Goal: Task Accomplishment & Management: Manage account settings

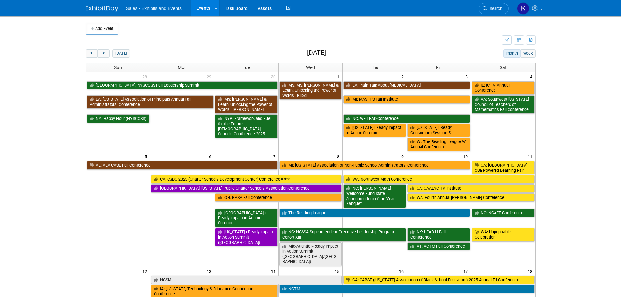
click at [493, 7] on span "Search" at bounding box center [495, 8] width 15 height 5
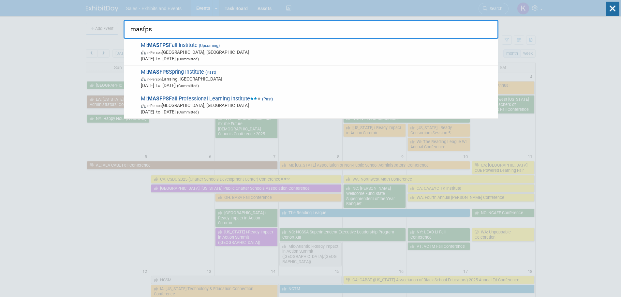
type input "masfps"
click at [213, 54] on span "In-Person [GEOGRAPHIC_DATA], [GEOGRAPHIC_DATA]" at bounding box center [318, 52] width 354 height 7
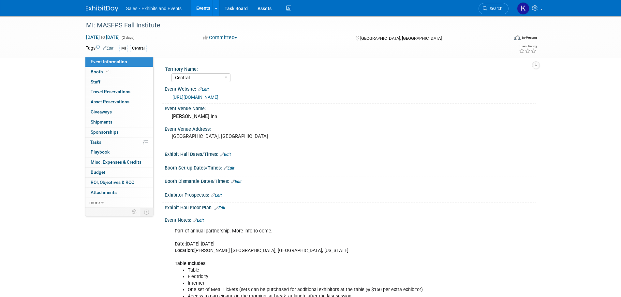
select select "Central"
click at [229, 167] on link "Edit" at bounding box center [229, 168] width 11 height 5
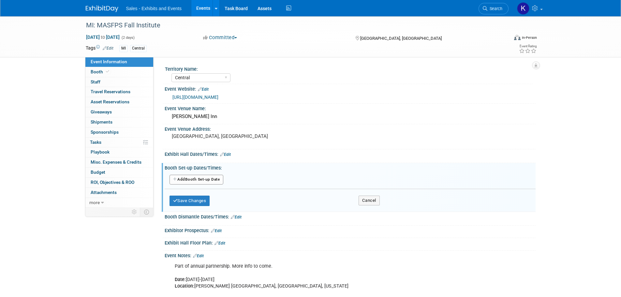
click at [214, 182] on button "Add Another Booth Set-up Date" at bounding box center [197, 180] width 54 height 10
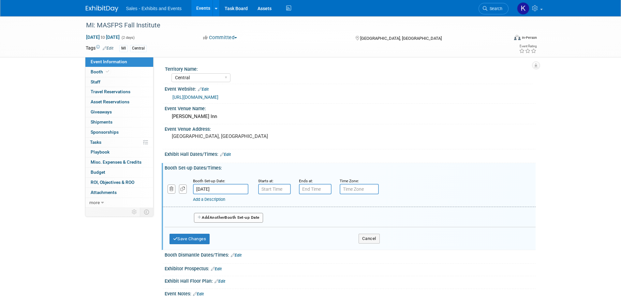
drag, startPoint x: 226, startPoint y: 186, endPoint x: 232, endPoint y: 190, distance: 7.8
click at [226, 186] on input "Oct 2, 2025" at bounding box center [220, 189] width 55 height 10
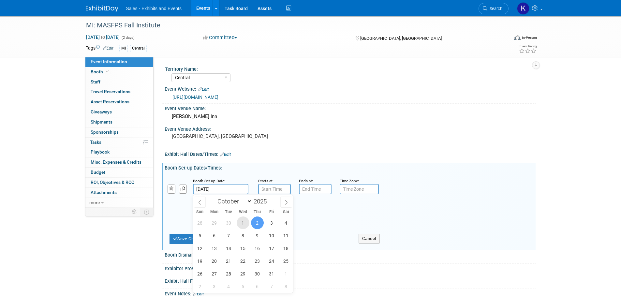
drag, startPoint x: 243, startPoint y: 221, endPoint x: 252, endPoint y: 216, distance: 10.6
click at [244, 221] on span "1" at bounding box center [243, 223] width 13 height 13
type input "[DATE]"
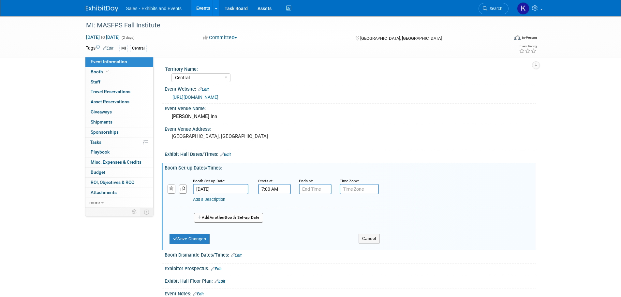
click at [272, 190] on input "7:00 AM" at bounding box center [274, 189] width 33 height 10
click at [276, 205] on span at bounding box center [273, 205] width 11 height 11
click at [273, 234] on span at bounding box center [273, 233] width 11 height 11
click at [273, 233] on span at bounding box center [273, 233] width 11 height 11
click at [328, 221] on button "AM" at bounding box center [331, 219] width 12 height 11
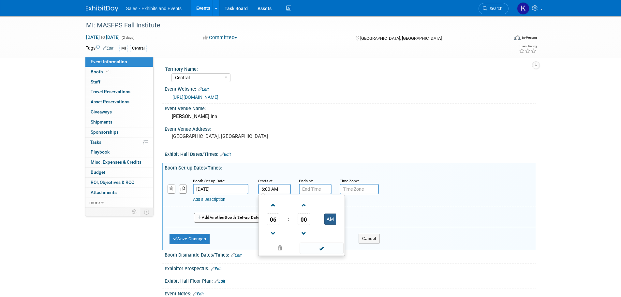
type input "6:00 PM"
click at [322, 250] on span at bounding box center [322, 248] width 44 height 11
click at [199, 238] on button "Save Changes" at bounding box center [190, 239] width 40 height 10
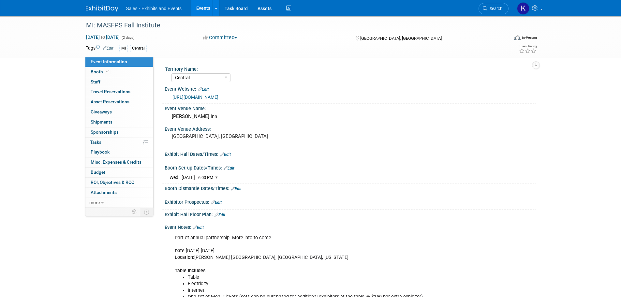
click at [239, 188] on link "Edit" at bounding box center [236, 189] width 11 height 5
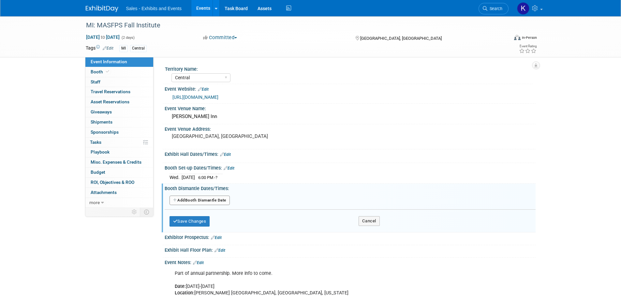
click at [218, 202] on button "Add Another Booth Dismantle Date" at bounding box center [200, 201] width 60 height 10
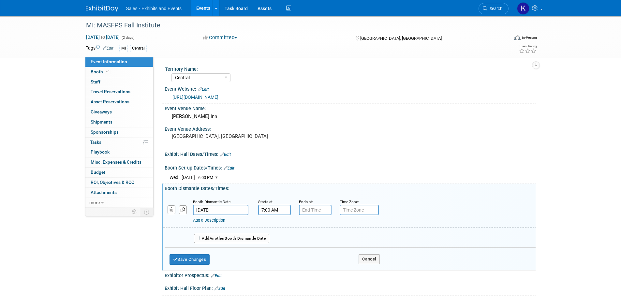
click at [278, 210] on input "7:00 AM" at bounding box center [274, 210] width 33 height 10
click at [274, 247] on link at bounding box center [273, 254] width 12 height 17
click at [274, 248] on link at bounding box center [273, 254] width 12 height 17
drag, startPoint x: 275, startPoint y: 251, endPoint x: 301, endPoint y: 252, distance: 25.4
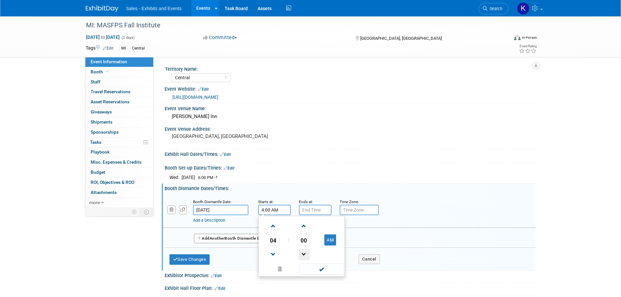
click at [279, 252] on link at bounding box center [273, 254] width 12 height 17
click at [330, 244] on button "AM" at bounding box center [331, 240] width 12 height 11
type input "3:00 PM"
click at [326, 268] on span at bounding box center [322, 269] width 44 height 11
drag, startPoint x: 184, startPoint y: 255, endPoint x: 195, endPoint y: 257, distance: 10.8
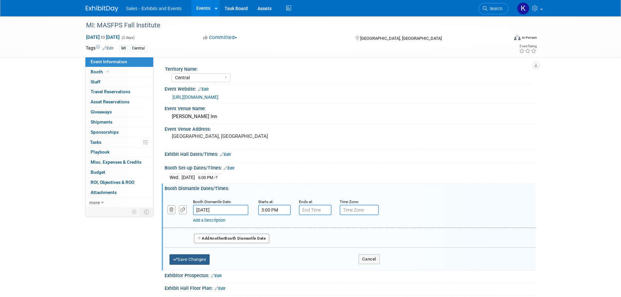
click at [184, 256] on button "Save Changes" at bounding box center [190, 259] width 40 height 10
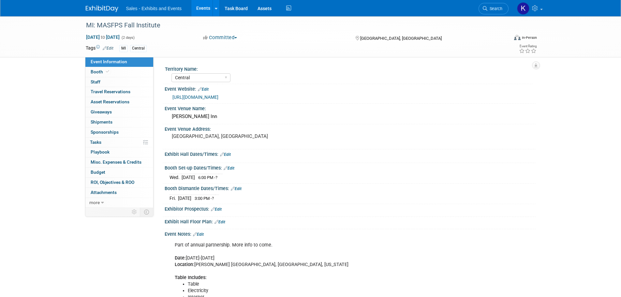
click at [231, 155] on link "Edit" at bounding box center [225, 154] width 11 height 5
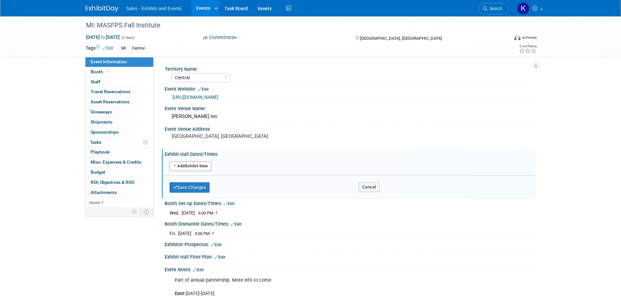
click at [198, 165] on button "Add Another Exhibit Date" at bounding box center [191, 166] width 42 height 10
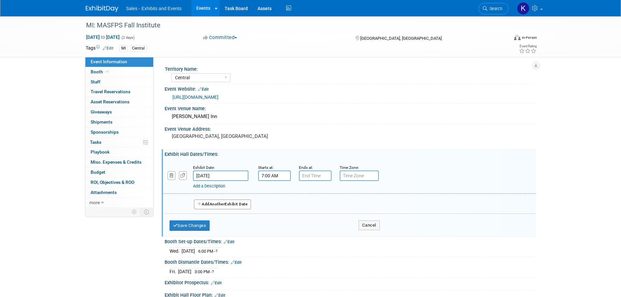
click at [266, 175] on input "7:00 AM" at bounding box center [274, 176] width 33 height 10
click at [278, 192] on span at bounding box center [273, 191] width 11 height 11
type input "8:00 AM"
click at [324, 238] on span at bounding box center [322, 234] width 44 height 11
click at [318, 176] on input "7:00 PM" at bounding box center [315, 176] width 33 height 10
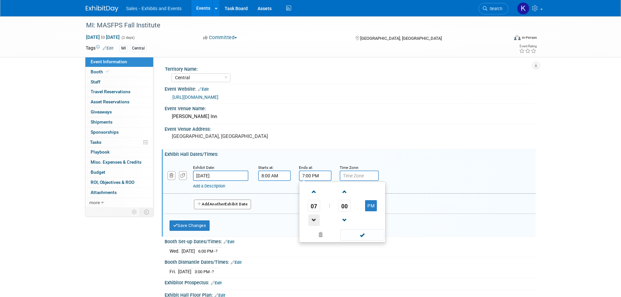
click at [311, 216] on span at bounding box center [314, 220] width 11 height 11
drag, startPoint x: 311, startPoint y: 216, endPoint x: 331, endPoint y: 222, distance: 21.7
click at [312, 216] on span at bounding box center [314, 220] width 11 height 11
type input "5:00 PM"
drag, startPoint x: 373, startPoint y: 236, endPoint x: 367, endPoint y: 236, distance: 6.2
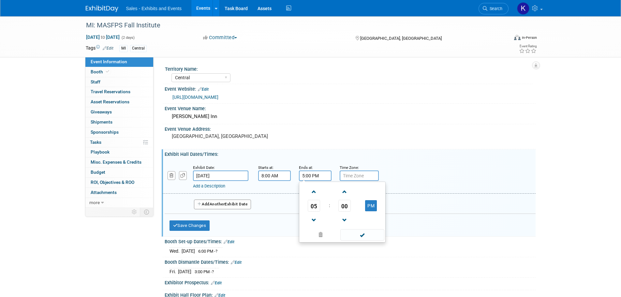
click at [373, 236] on span at bounding box center [363, 234] width 44 height 11
drag, startPoint x: 175, startPoint y: 224, endPoint x: 187, endPoint y: 225, distance: 12.1
click at [176, 225] on icon "button" at bounding box center [175, 225] width 5 height 4
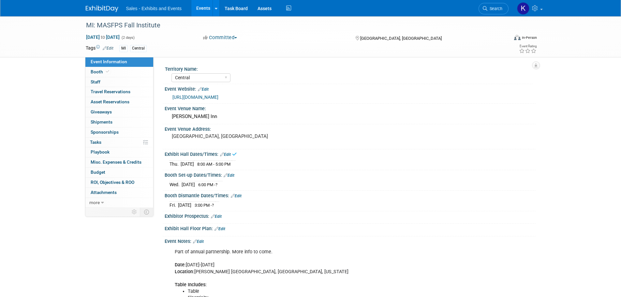
click at [230, 154] on link "Edit" at bounding box center [225, 154] width 11 height 5
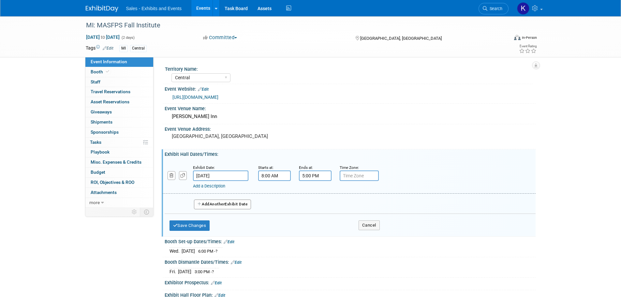
click at [236, 206] on button "Add Another Exhibit Date" at bounding box center [222, 205] width 57 height 10
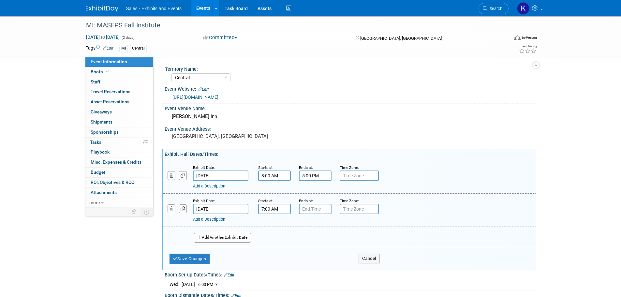
click at [270, 207] on input "7:00 AM" at bounding box center [274, 209] width 33 height 10
drag, startPoint x: 275, startPoint y: 222, endPoint x: 285, endPoint y: 225, distance: 10.7
click at [275, 223] on span at bounding box center [273, 225] width 11 height 11
click at [326, 240] on button "AM" at bounding box center [331, 239] width 12 height 11
type input "8:00 PM"
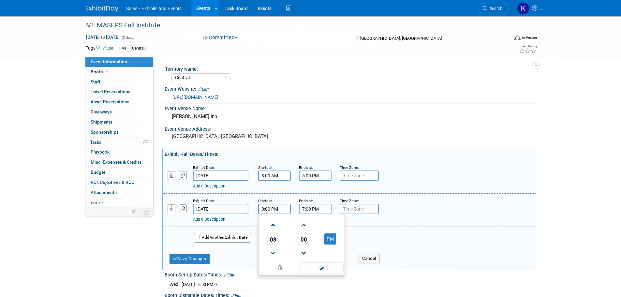
click at [315, 210] on input "7:00 PM" at bounding box center [315, 209] width 33 height 10
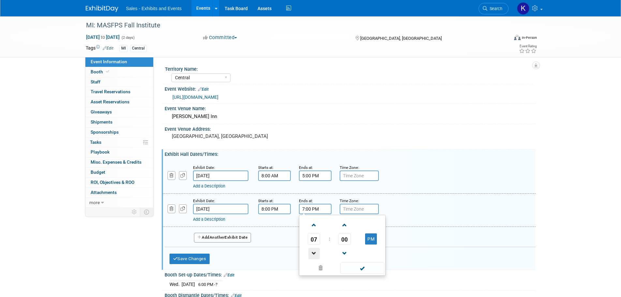
click at [313, 252] on span at bounding box center [314, 253] width 11 height 11
click at [313, 251] on span at bounding box center [314, 253] width 11 height 11
click at [315, 251] on span at bounding box center [314, 253] width 11 height 11
click at [315, 252] on span at bounding box center [314, 253] width 11 height 11
type input "3:00 PM"
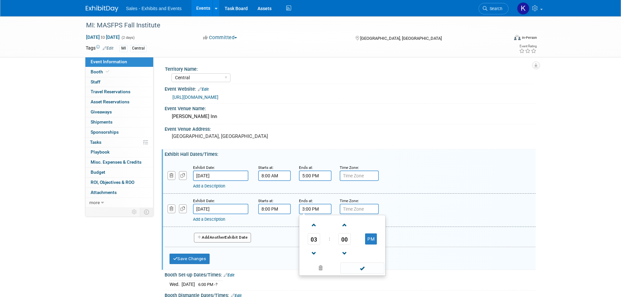
drag, startPoint x: 364, startPoint y: 268, endPoint x: 326, endPoint y: 265, distance: 38.3
click at [362, 268] on span at bounding box center [363, 268] width 44 height 11
drag, startPoint x: 199, startPoint y: 257, endPoint x: 231, endPoint y: 259, distance: 31.4
click at [200, 257] on button "Save Changes" at bounding box center [190, 259] width 40 height 10
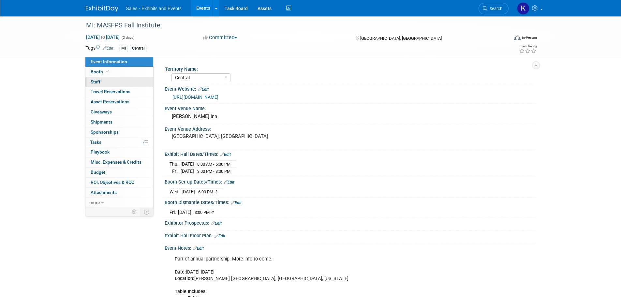
click at [99, 82] on span "Staff 0" at bounding box center [96, 81] width 10 height 5
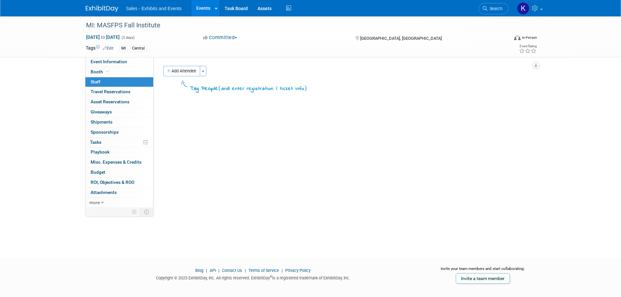
drag, startPoint x: 192, startPoint y: 72, endPoint x: 199, endPoint y: 79, distance: 9.0
click at [192, 73] on button "Add Attendee" at bounding box center [181, 71] width 37 height 10
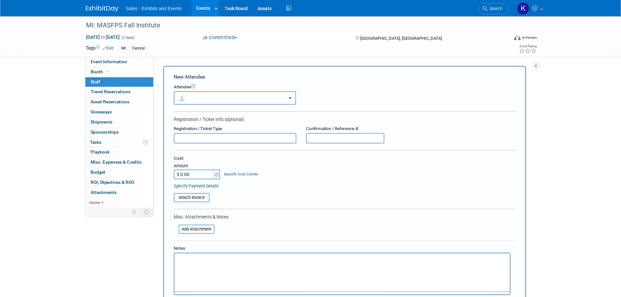
click at [205, 97] on button "button" at bounding box center [235, 97] width 122 height 13
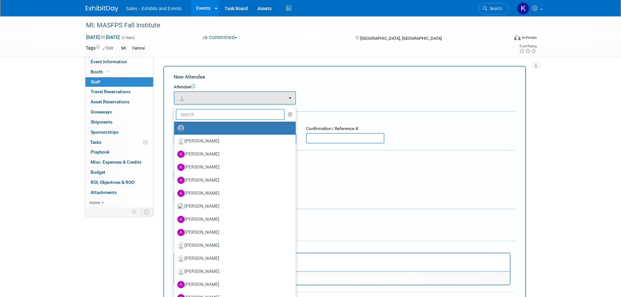
click at [211, 117] on input "text" at bounding box center [230, 114] width 109 height 11
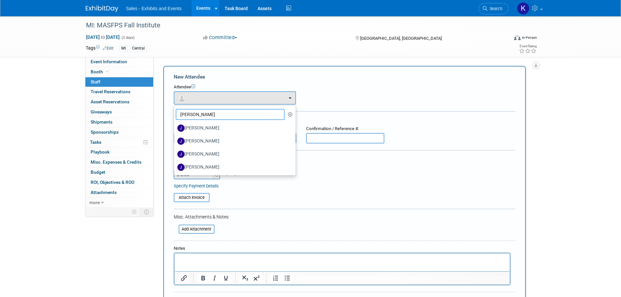
type input "Jeff"
click at [206, 155] on label "Jeff Tompkins" at bounding box center [233, 154] width 112 height 10
click at [175, 155] on input "Jeff Tompkins" at bounding box center [173, 153] width 4 height 4
select select "ff512830-2dd5-4407-addc-6a089fb19350"
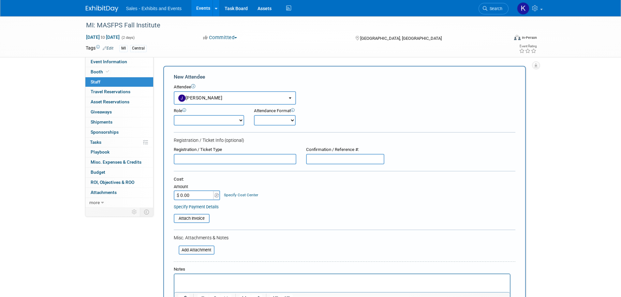
click at [240, 119] on select "Author Demonstrator Host Planner Presenter Product Rep Sales Representative" at bounding box center [209, 120] width 70 height 10
select select "4"
click at [174, 115] on select "Author Demonstrator Host Planner Presenter Product Rep Sales Representative" at bounding box center [209, 120] width 70 height 10
click at [268, 118] on select "Onsite Remote" at bounding box center [275, 120] width 42 height 10
select select "1"
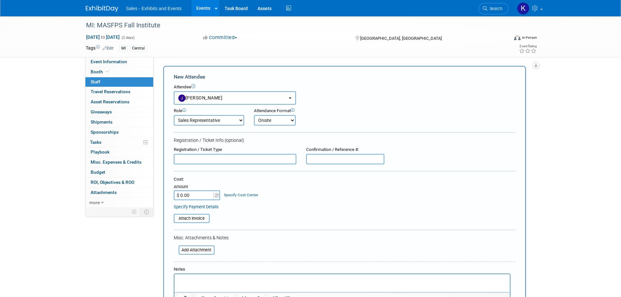
click at [254, 115] on select "Onsite Remote" at bounding box center [275, 120] width 42 height 10
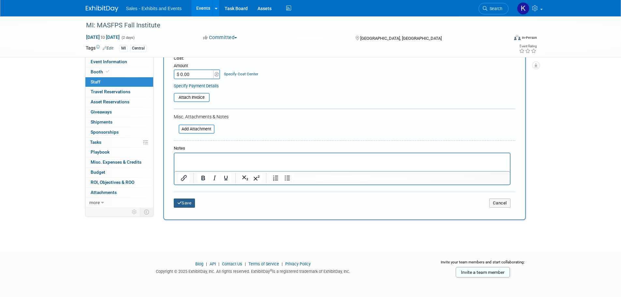
drag, startPoint x: 188, startPoint y: 204, endPoint x: 193, endPoint y: 203, distance: 4.9
click at [188, 204] on button "Save" at bounding box center [185, 203] width 22 height 9
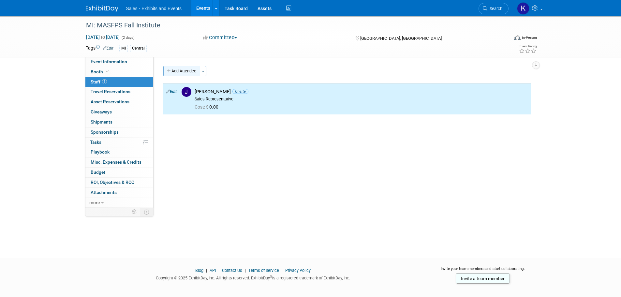
drag, startPoint x: 197, startPoint y: 68, endPoint x: 221, endPoint y: 77, distance: 25.6
click at [196, 68] on button "Add Attendee" at bounding box center [181, 71] width 37 height 10
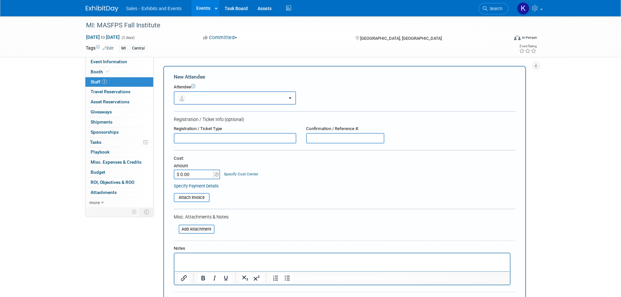
click at [226, 97] on button "button" at bounding box center [235, 97] width 122 height 13
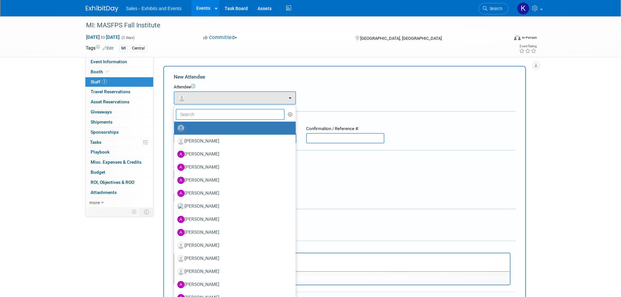
click at [225, 116] on input "text" at bounding box center [230, 114] width 109 height 11
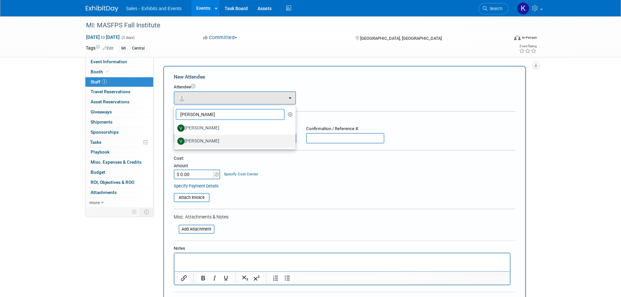
type input "Vikki"
click at [204, 142] on label "Vikki Halstead" at bounding box center [233, 141] width 112 height 10
click at [175, 142] on input "Vikki Halstead" at bounding box center [173, 140] width 4 height 4
select select "be7f4a1c-3942-42ab-8c76-bb85862796d3"
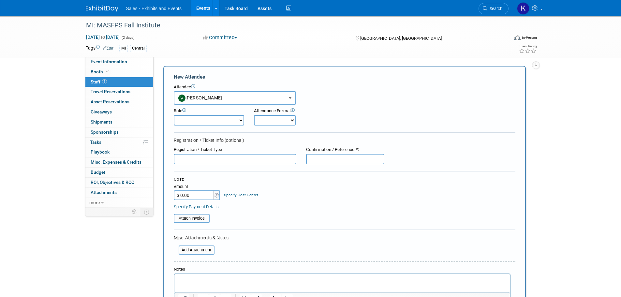
click at [238, 119] on select "Author Demonstrator Host Planner Presenter Product Rep Sales Representative" at bounding box center [209, 120] width 70 height 10
select select "4"
click at [174, 115] on select "Author Demonstrator Host Planner Presenter Product Rep Sales Representative" at bounding box center [209, 120] width 70 height 10
click at [269, 120] on select "Onsite Remote" at bounding box center [275, 120] width 42 height 10
select select "1"
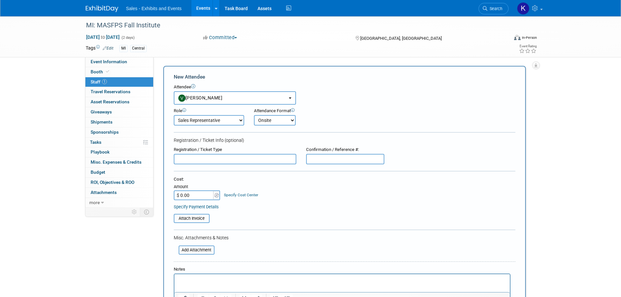
click at [254, 115] on select "Onsite Remote" at bounding box center [275, 120] width 42 height 10
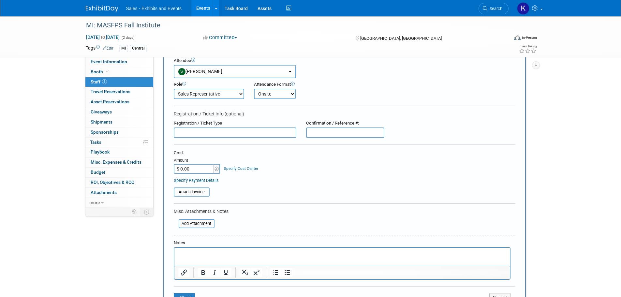
scroll to position [130, 0]
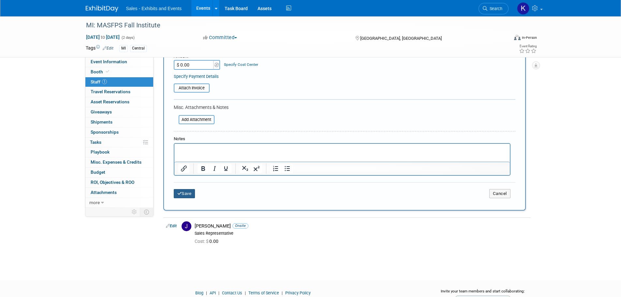
drag, startPoint x: 187, startPoint y: 193, endPoint x: 176, endPoint y: 204, distance: 15.5
click at [187, 194] on button "Save" at bounding box center [185, 193] width 22 height 9
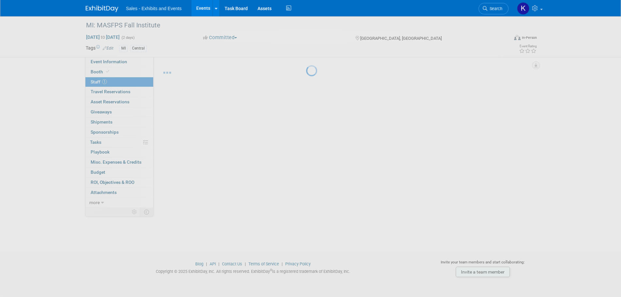
scroll to position [7, 0]
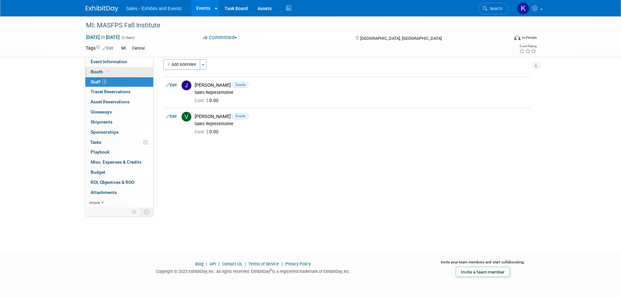
click at [94, 71] on span "Booth" at bounding box center [101, 71] width 20 height 5
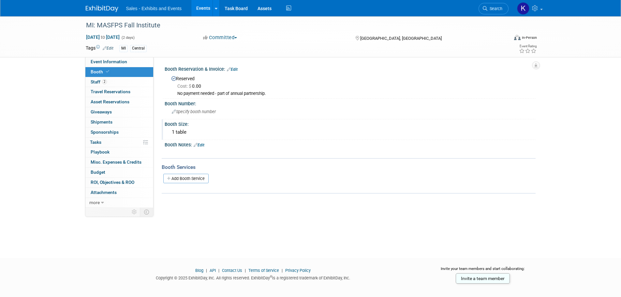
click at [180, 132] on div "1 table" at bounding box center [350, 132] width 361 height 10
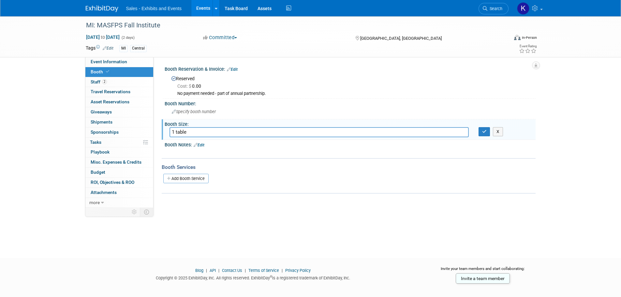
drag, startPoint x: 174, startPoint y: 132, endPoint x: 190, endPoint y: 134, distance: 16.7
click at [174, 132] on input "1 table" at bounding box center [319, 132] width 299 height 10
drag, startPoint x: 196, startPoint y: 132, endPoint x: 199, endPoint y: 130, distance: 3.6
click at [196, 130] on input "2 table" at bounding box center [319, 132] width 299 height 10
type input "2 tables"
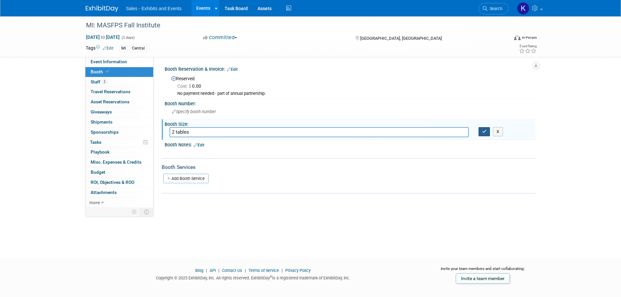
click at [483, 132] on icon "button" at bounding box center [484, 131] width 5 height 4
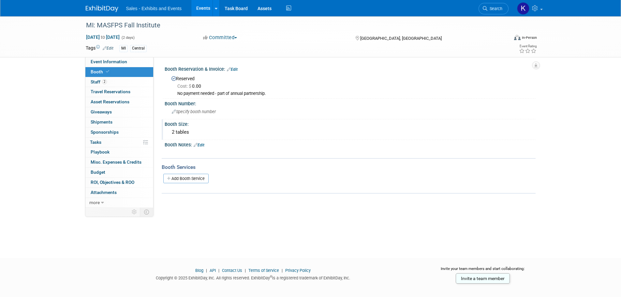
click at [203, 145] on link "Edit" at bounding box center [199, 145] width 11 height 5
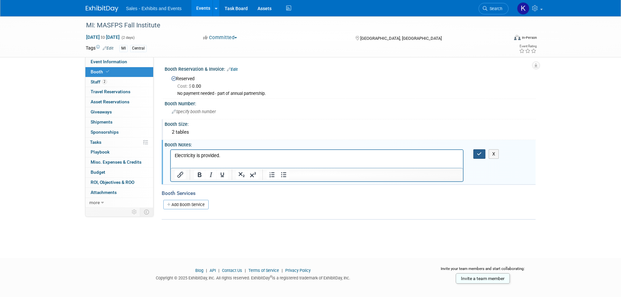
click at [478, 154] on icon "button" at bounding box center [479, 154] width 5 height 5
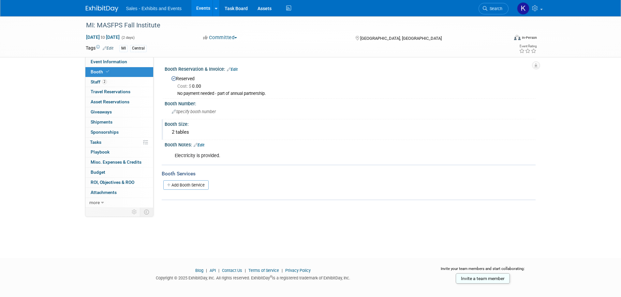
drag, startPoint x: 203, startPoint y: 144, endPoint x: 210, endPoint y: 149, distance: 8.8
click at [203, 144] on link "Edit" at bounding box center [199, 145] width 11 height 5
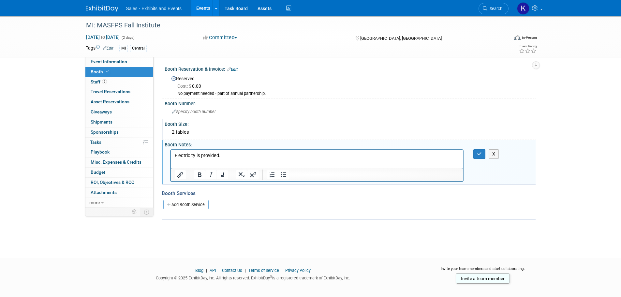
click at [194, 157] on p "Electricity is provided." at bounding box center [316, 155] width 285 height 7
click at [224, 157] on p "Electricity/wifi/meals is provided." at bounding box center [316, 155] width 285 height 7
click at [480, 148] on div "Electricity is provided. X" at bounding box center [349, 149] width 363 height 3
click at [481, 154] on icon "button" at bounding box center [479, 154] width 5 height 5
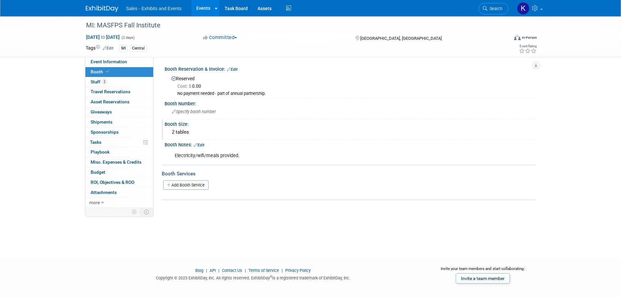
click at [107, 8] on img at bounding box center [102, 9] width 33 height 7
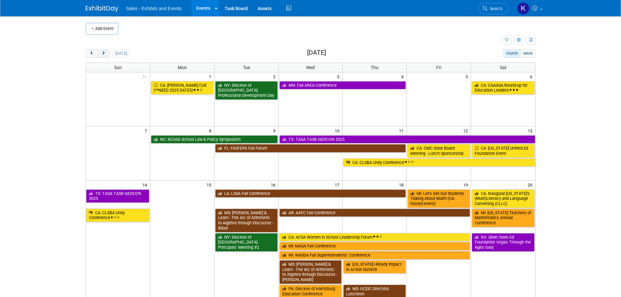
click at [104, 55] on span "next" at bounding box center [103, 54] width 5 height 4
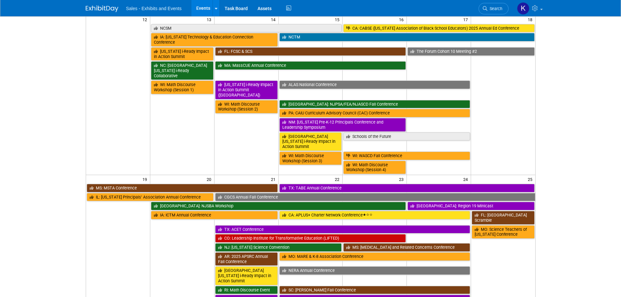
scroll to position [209, 0]
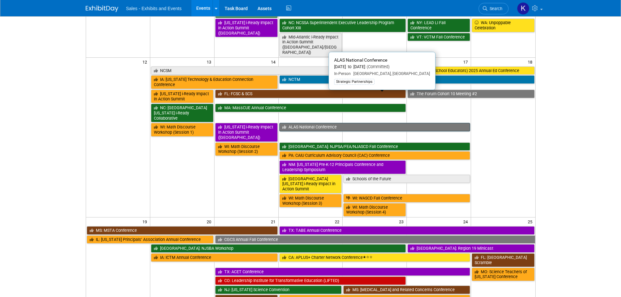
click at [356, 123] on link "ALAS National Conference" at bounding box center [375, 127] width 191 height 8
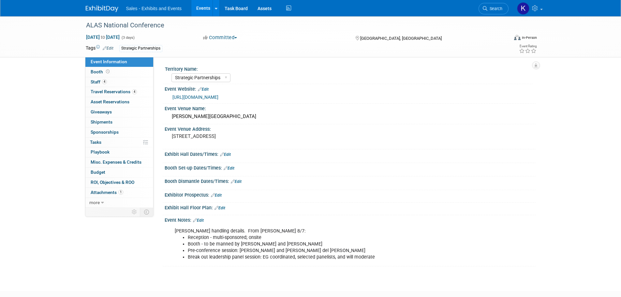
select select "Strategic Partnerships"
click at [96, 79] on link "4 Staff 4" at bounding box center [119, 82] width 68 height 10
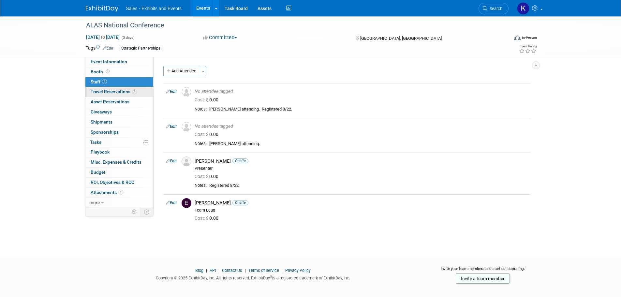
click at [107, 95] on link "4 Travel Reservations 4" at bounding box center [119, 92] width 68 height 10
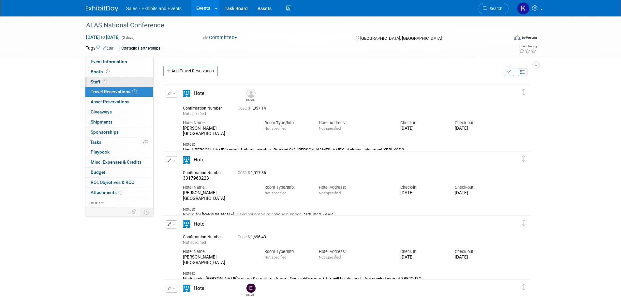
click at [95, 82] on span "Staff 4" at bounding box center [99, 81] width 16 height 5
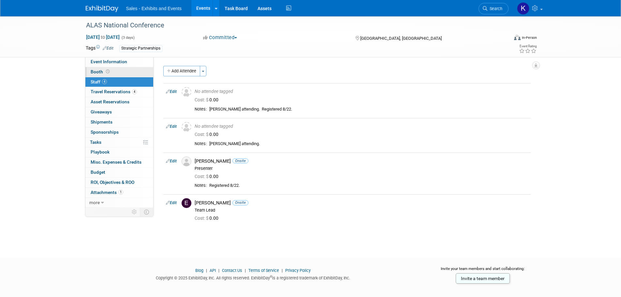
click at [96, 73] on span "Booth" at bounding box center [101, 71] width 20 height 5
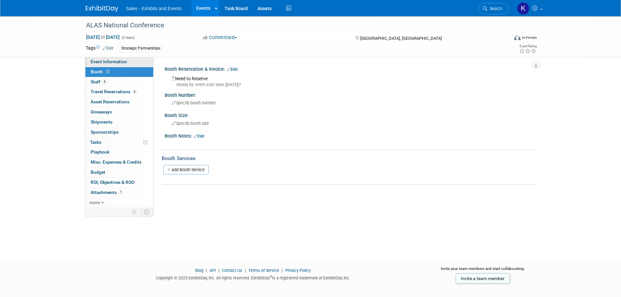
click at [99, 62] on span "Event Information" at bounding box center [109, 61] width 37 height 5
select select "Strategic Partnerships"
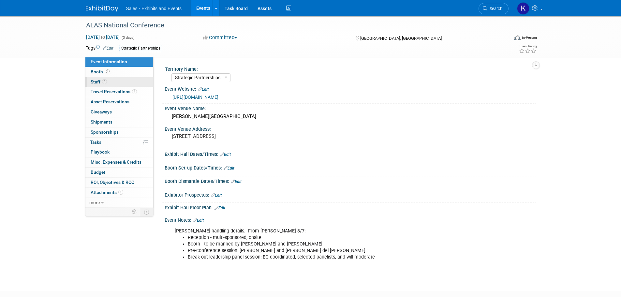
click at [95, 81] on span "Staff 4" at bounding box center [99, 81] width 16 height 5
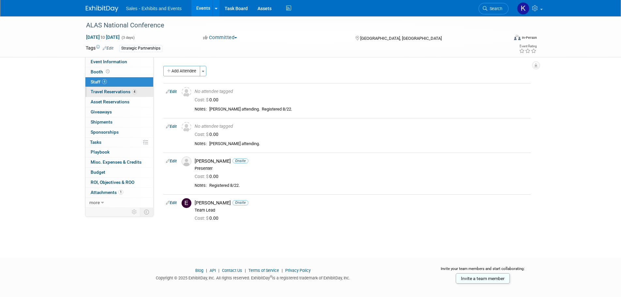
click at [105, 95] on link "4 Travel Reservations 4" at bounding box center [119, 92] width 68 height 10
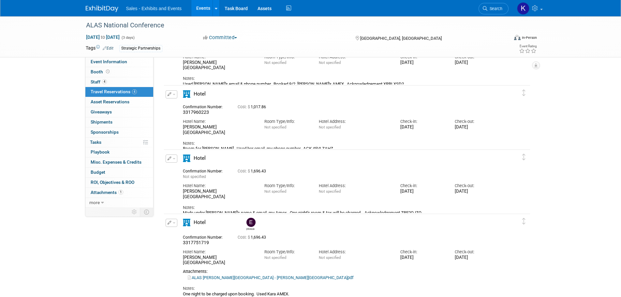
scroll to position [65, 0]
